Goal: Task Accomplishment & Management: Use online tool/utility

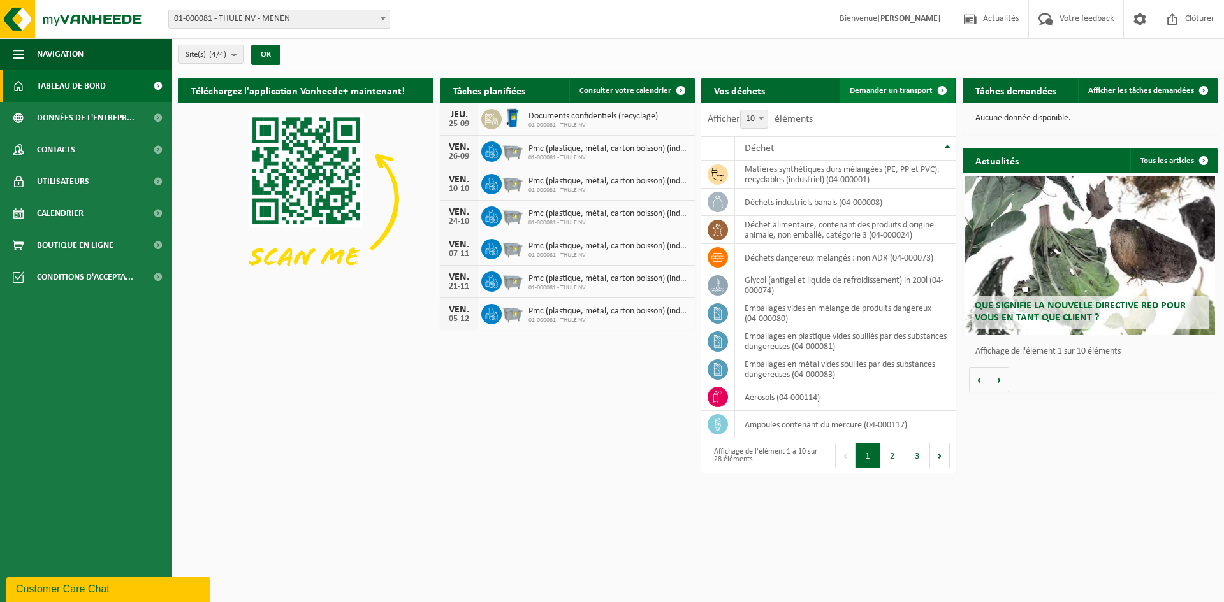
click at [871, 87] on span "Demander un transport" at bounding box center [891, 91] width 83 height 8
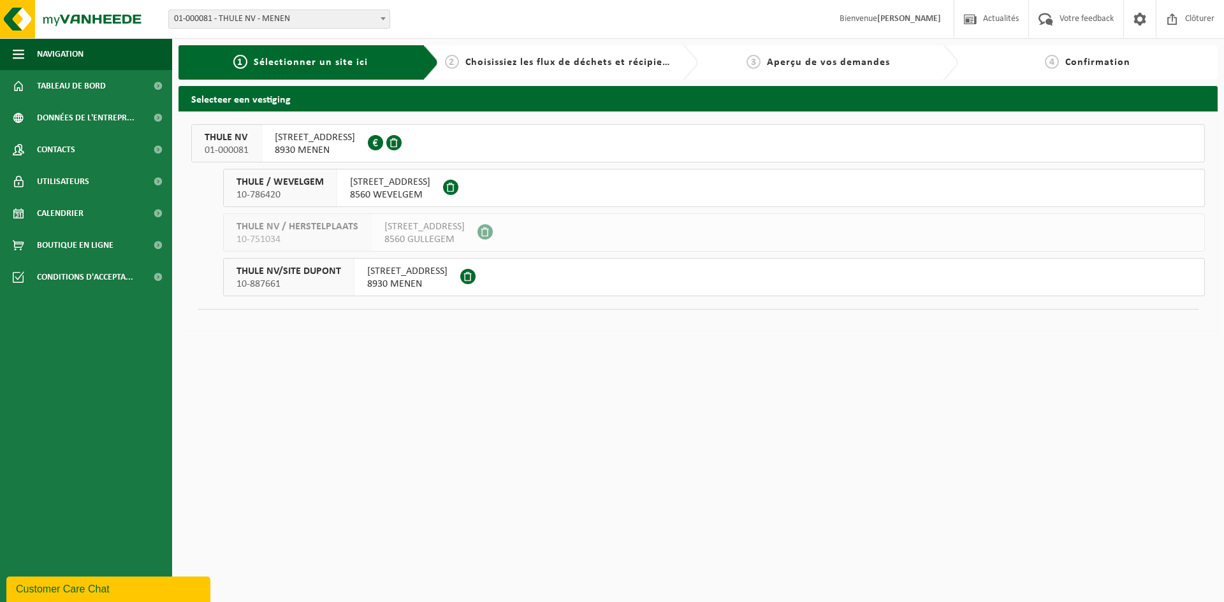
click at [325, 151] on span "8930 MENEN" at bounding box center [315, 150] width 80 height 13
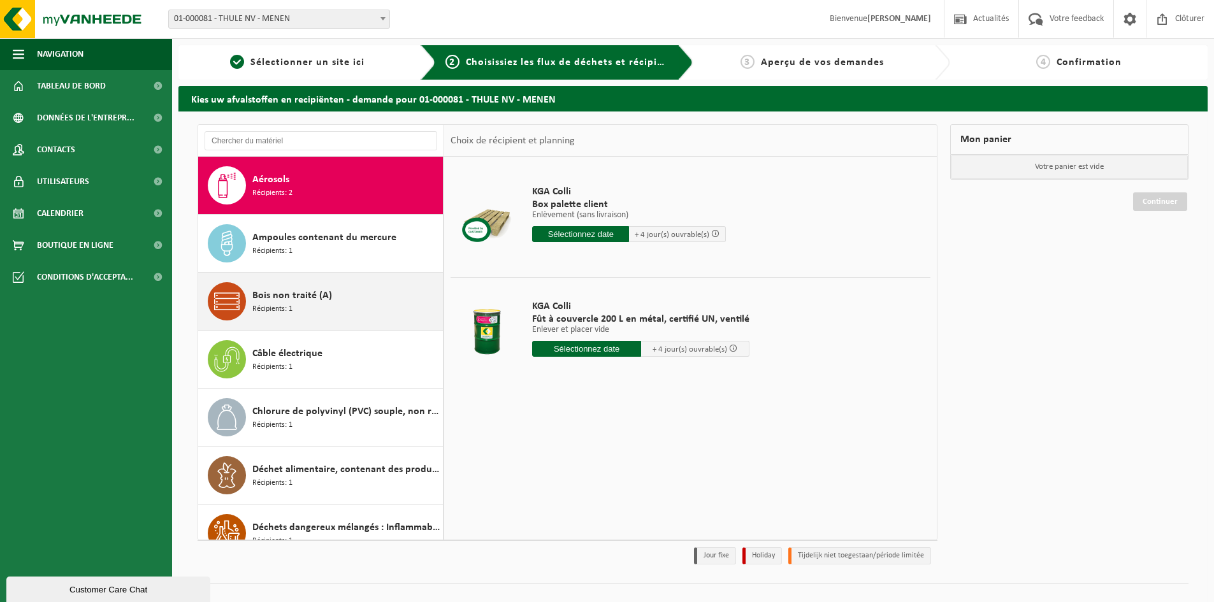
click at [313, 303] on div "Bois non traité (A) Récipients: 1" at bounding box center [345, 301] width 187 height 38
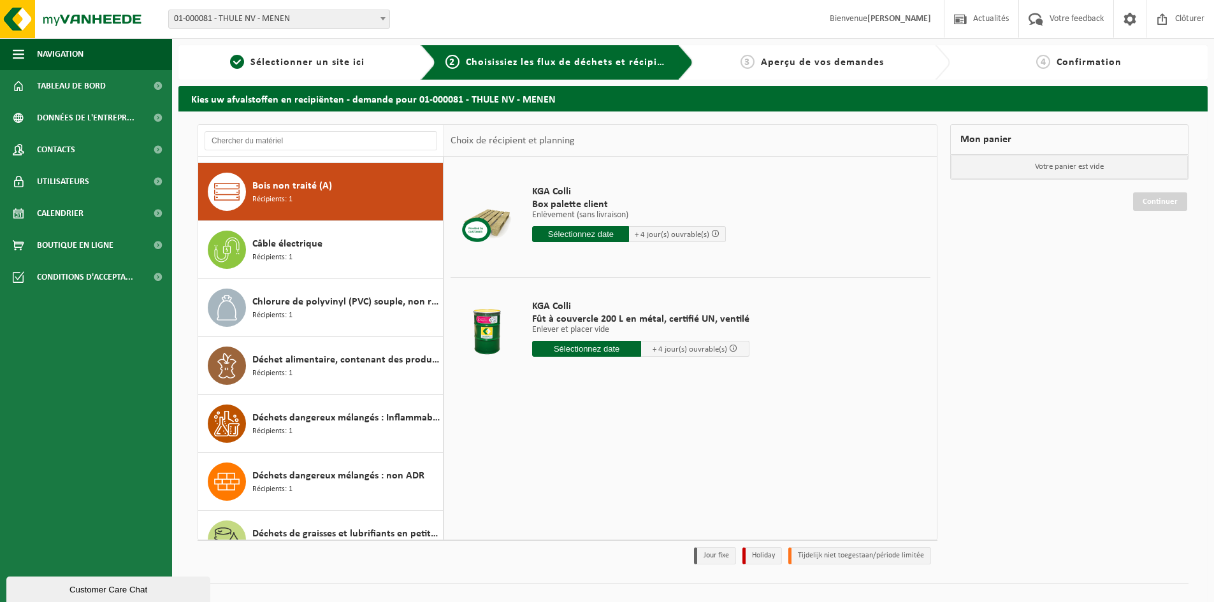
scroll to position [116, 0]
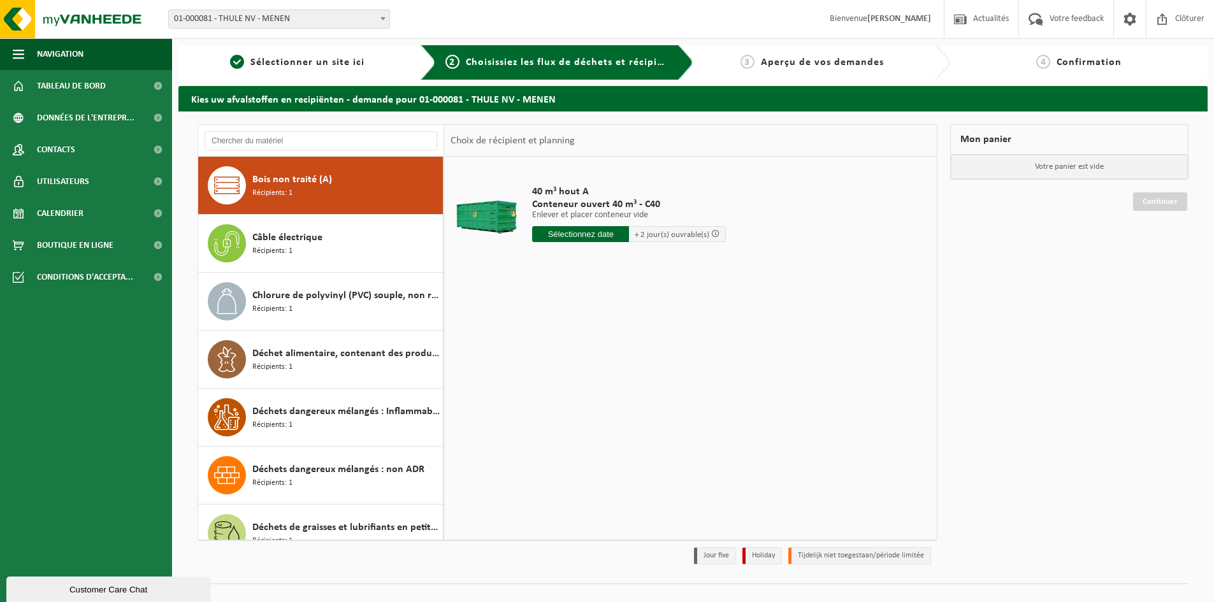
click at [586, 238] on input "text" at bounding box center [580, 234] width 97 height 16
click at [545, 388] on div "29" at bounding box center [544, 388] width 22 height 20
type input "à partir de 2025-09-29"
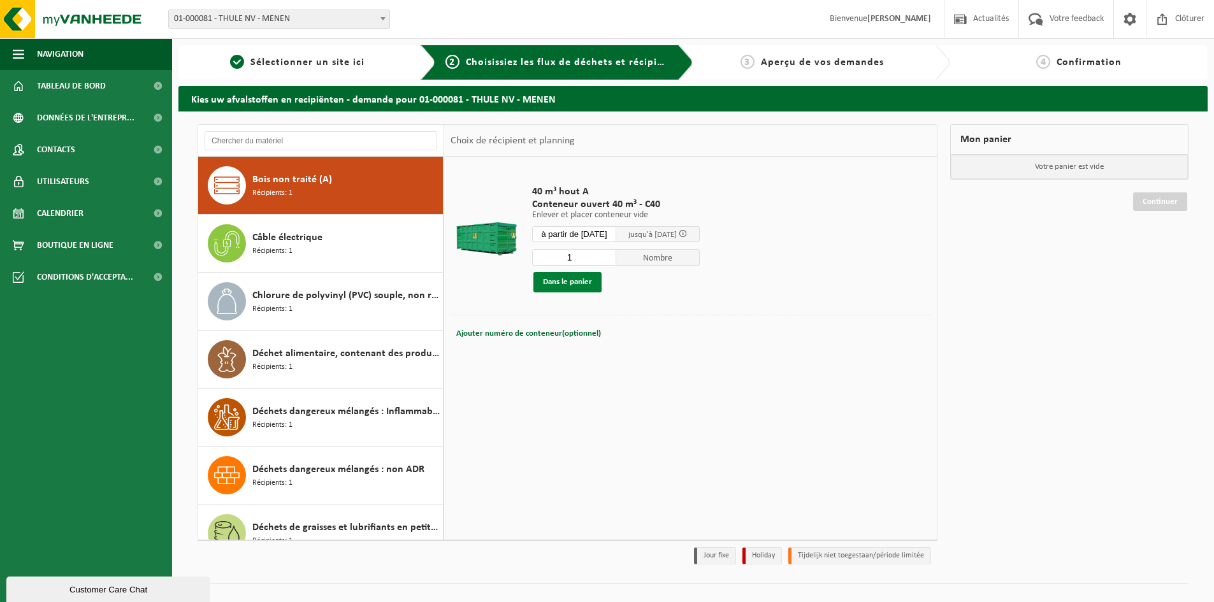
click at [565, 278] on button "Dans le panier" at bounding box center [568, 282] width 68 height 20
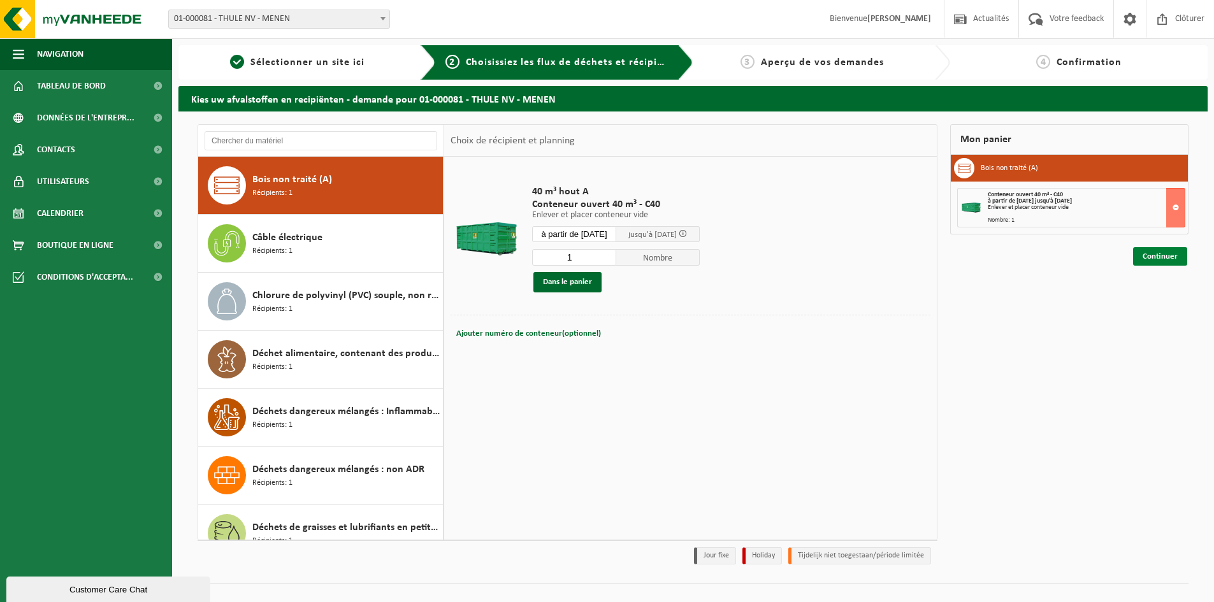
click at [1163, 253] on link "Continuer" at bounding box center [1160, 256] width 54 height 18
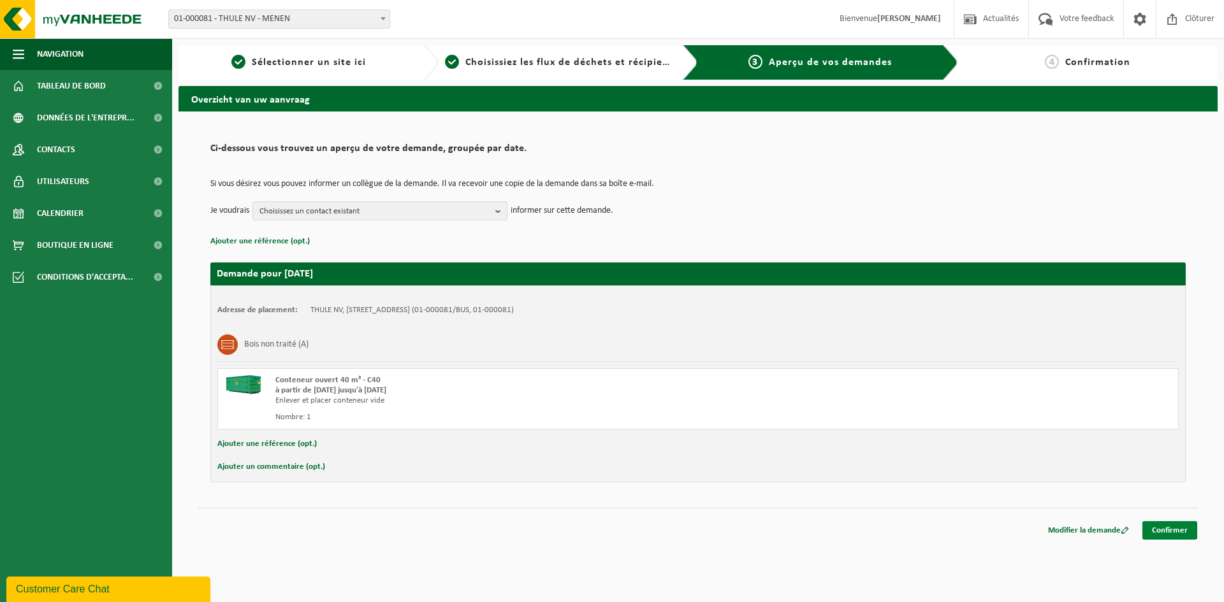
click at [1170, 532] on link "Confirmer" at bounding box center [1169, 530] width 55 height 18
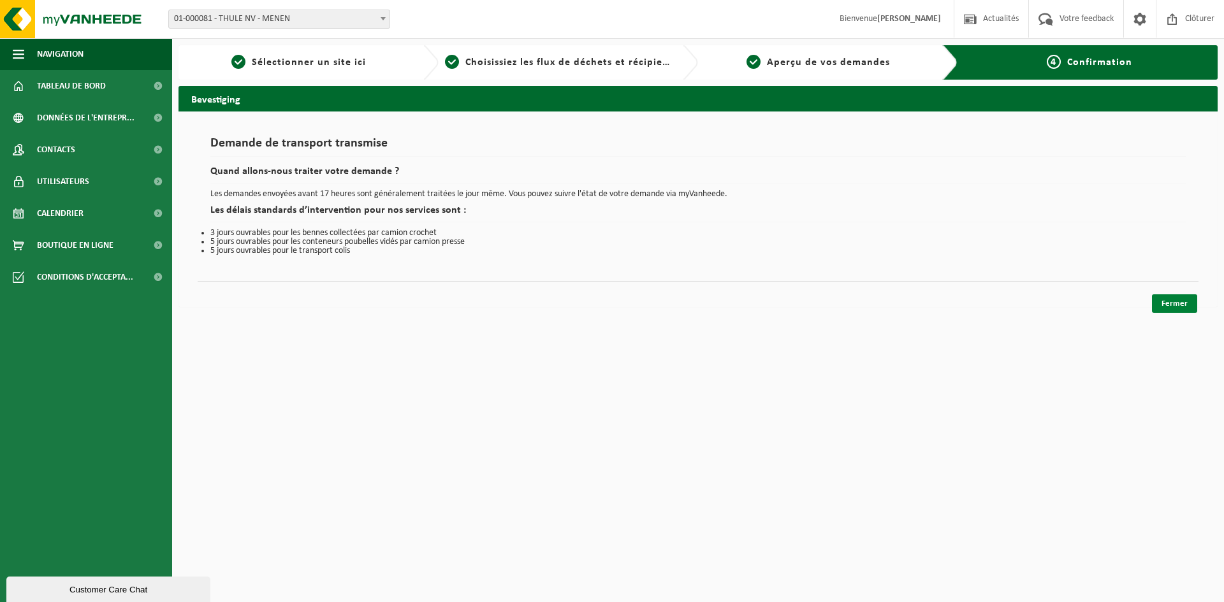
click at [1170, 309] on link "Fermer" at bounding box center [1174, 303] width 45 height 18
